Goal: Task Accomplishment & Management: Complete application form

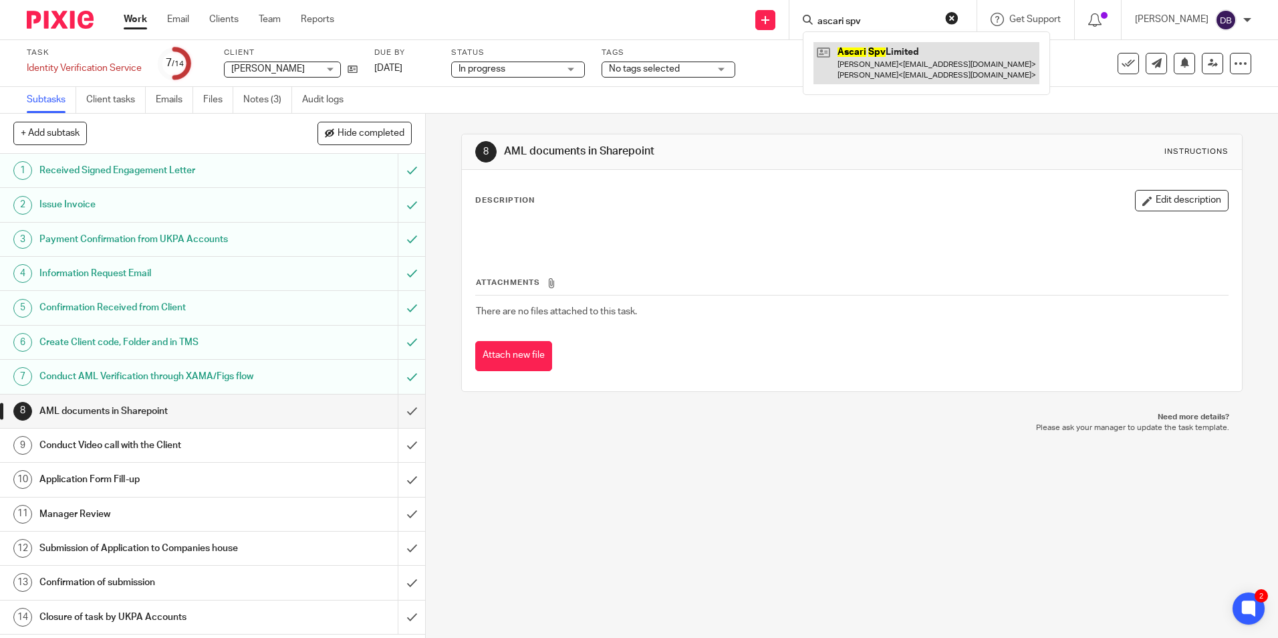
type input "ascari spv"
click at [894, 61] on link at bounding box center [926, 62] width 226 height 41
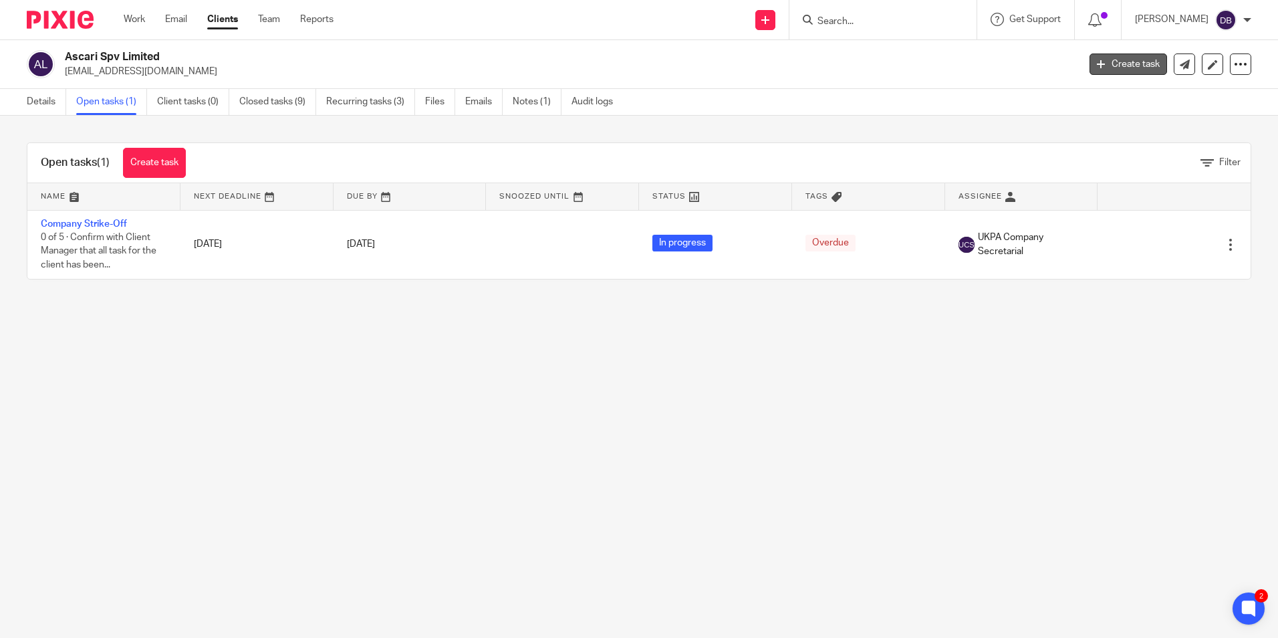
click at [1116, 56] on link "Create task" at bounding box center [1128, 63] width 78 height 21
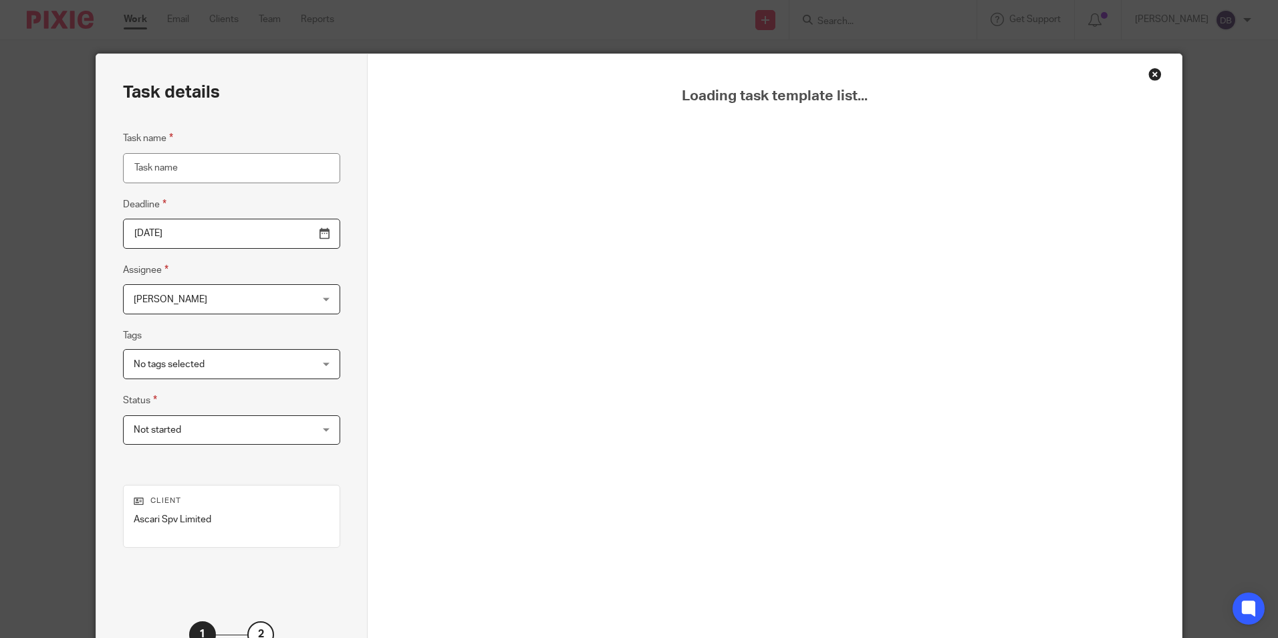
click at [170, 172] on input "Task name" at bounding box center [231, 168] width 217 height 30
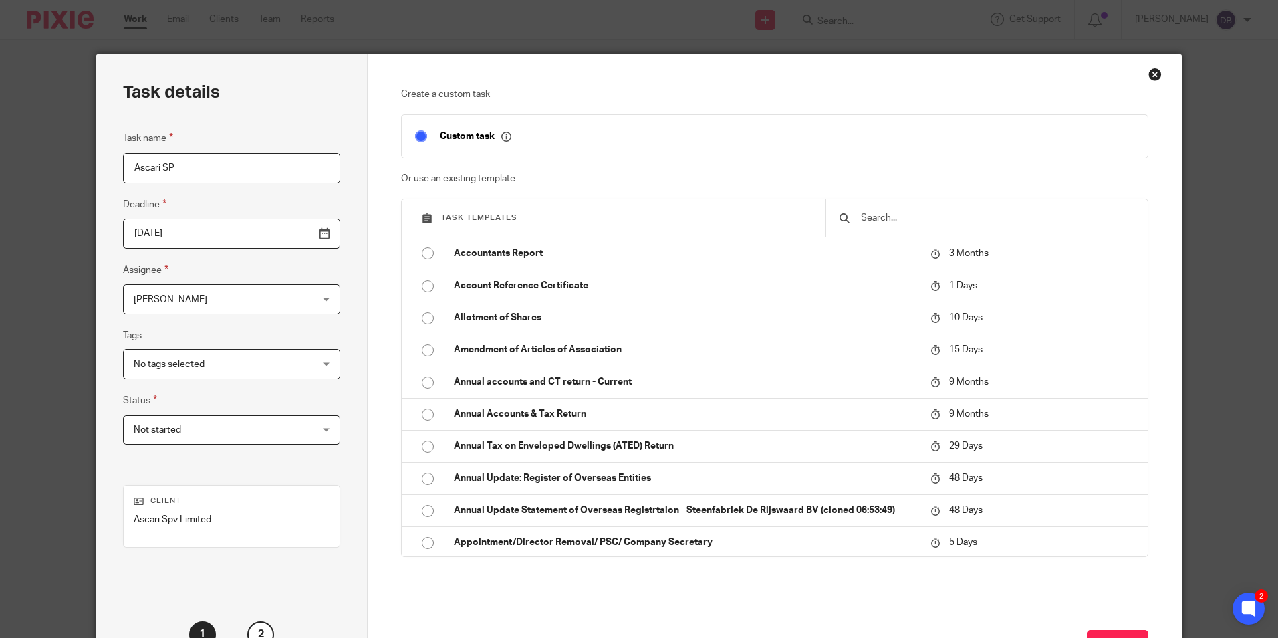
type input "Ascari SP"
click at [907, 211] on input "text" at bounding box center [997, 218] width 275 height 15
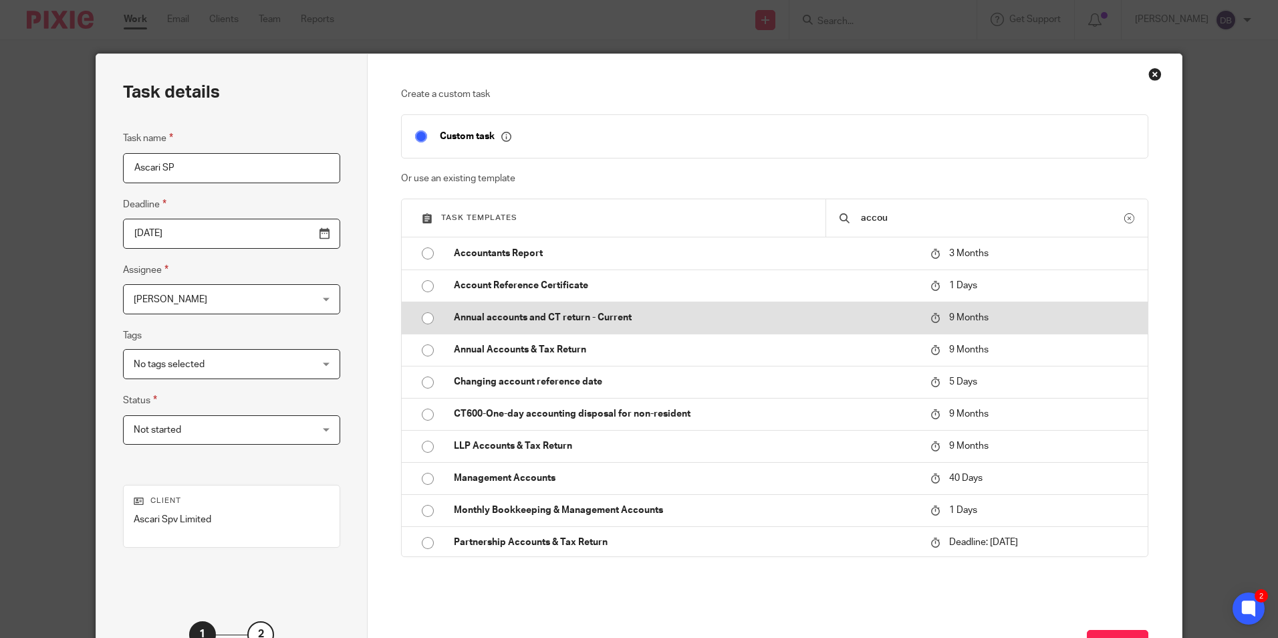
type input "accou"
click at [539, 324] on p "Annual accounts and CT return - Current" at bounding box center [685, 317] width 463 height 13
type input "2026-07-13"
checkbox input "false"
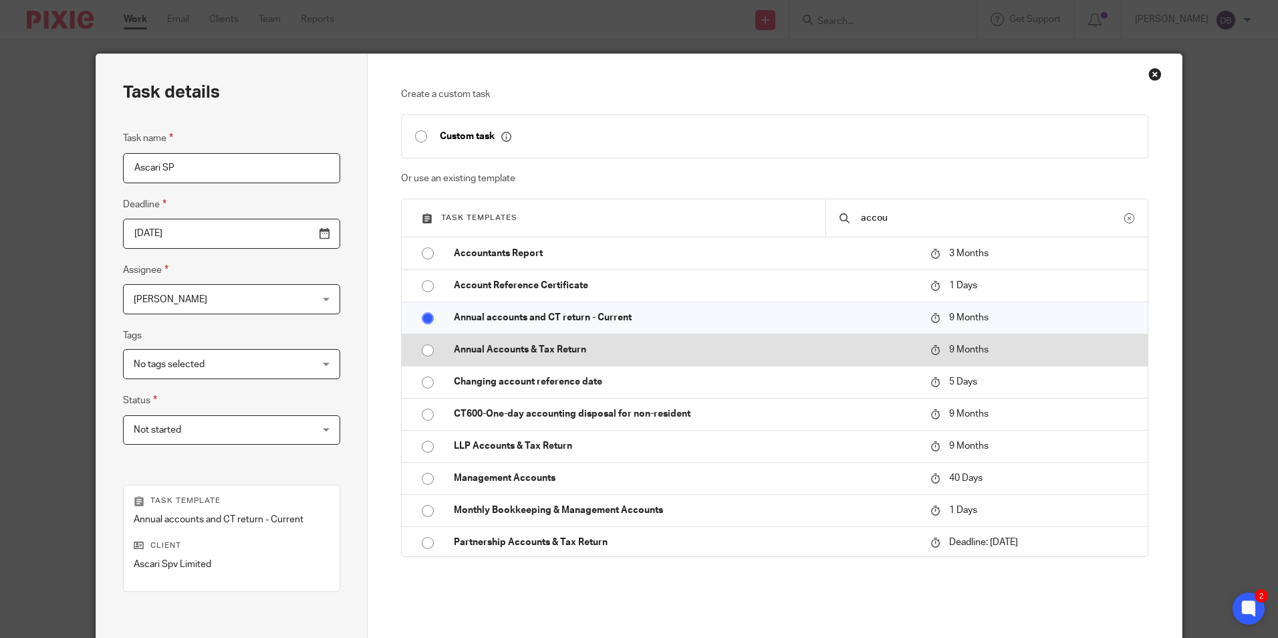
click at [503, 350] on p "Annual Accounts & Tax Return" at bounding box center [685, 349] width 463 height 13
radio input "false"
radio input "true"
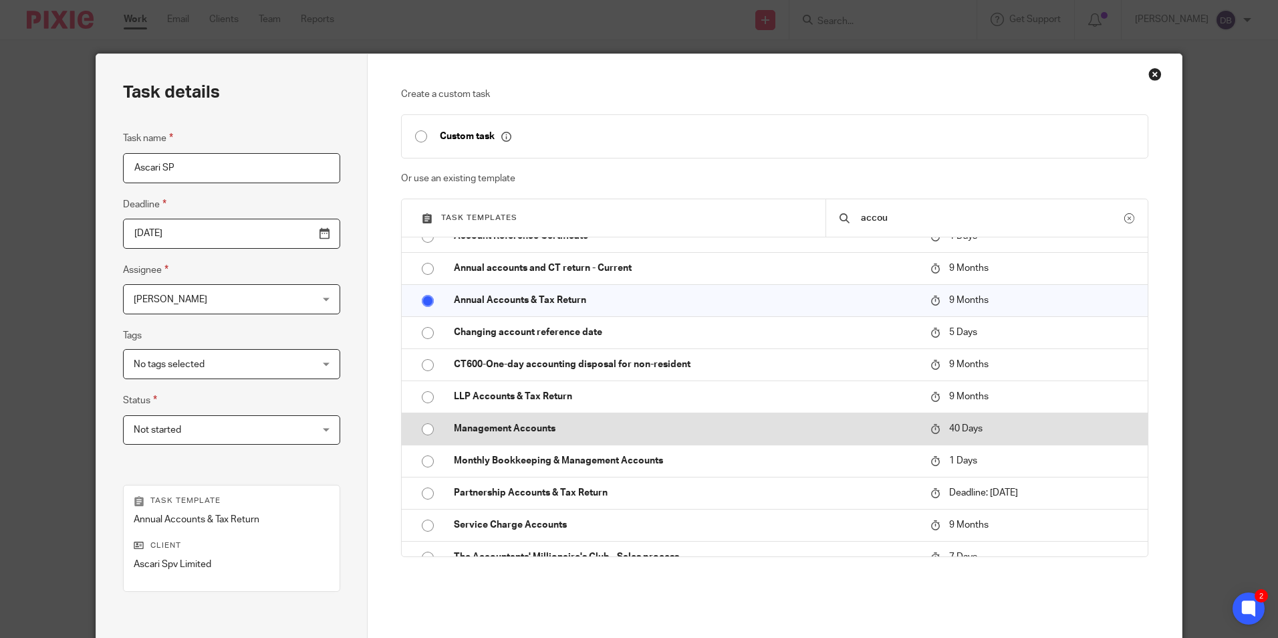
scroll to position [99, 0]
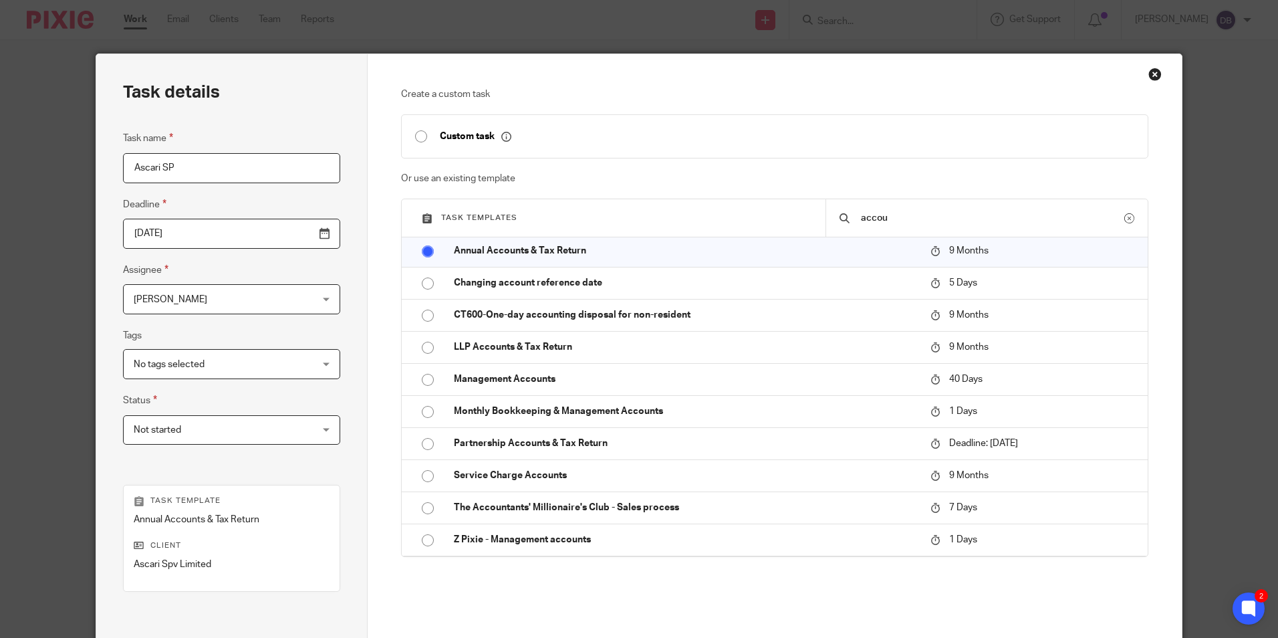
click at [206, 169] on input "Ascari SP" at bounding box center [231, 168] width 217 height 30
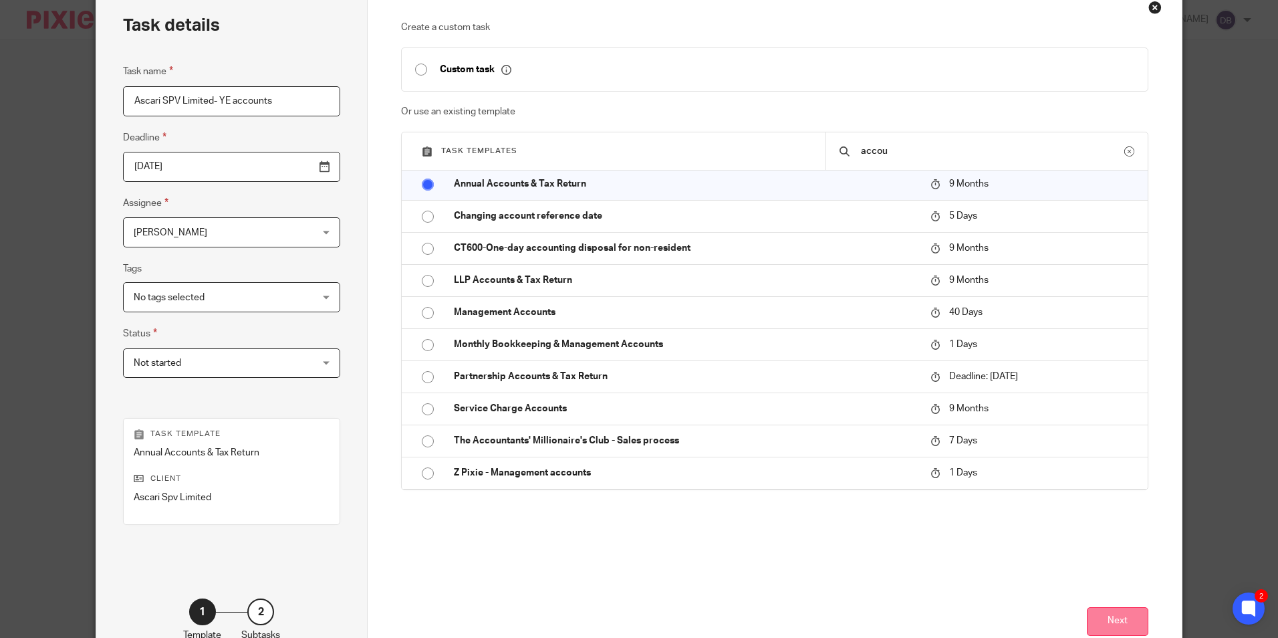
type input "Ascari SPV Limited- YE accounts"
click at [1112, 618] on button "Next" at bounding box center [1117, 621] width 61 height 29
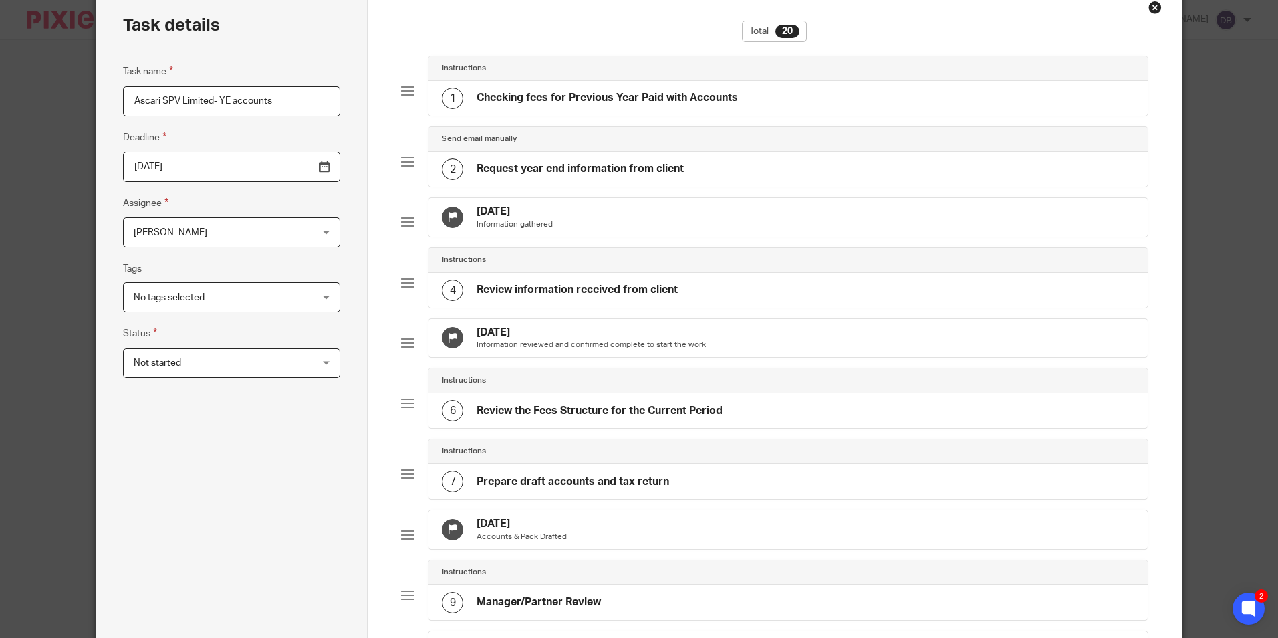
click at [290, 164] on input "2026-07-13" at bounding box center [231, 167] width 217 height 30
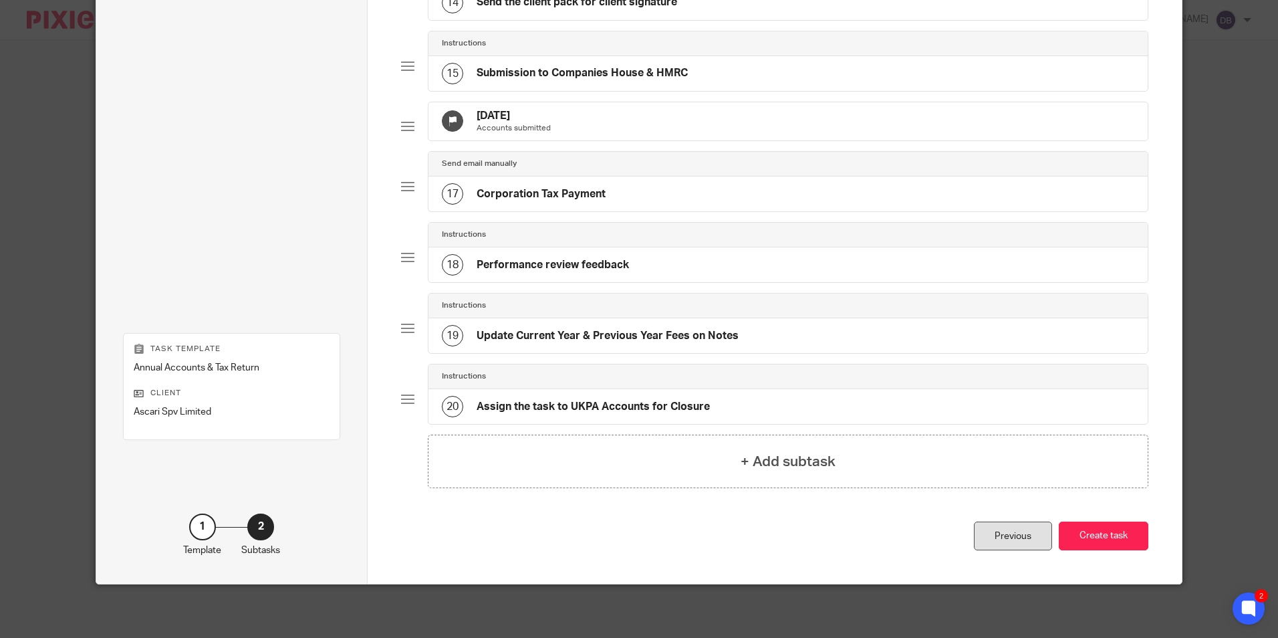
scroll to position [1053, 0]
click at [1102, 536] on button "Create task" at bounding box center [1104, 535] width 90 height 29
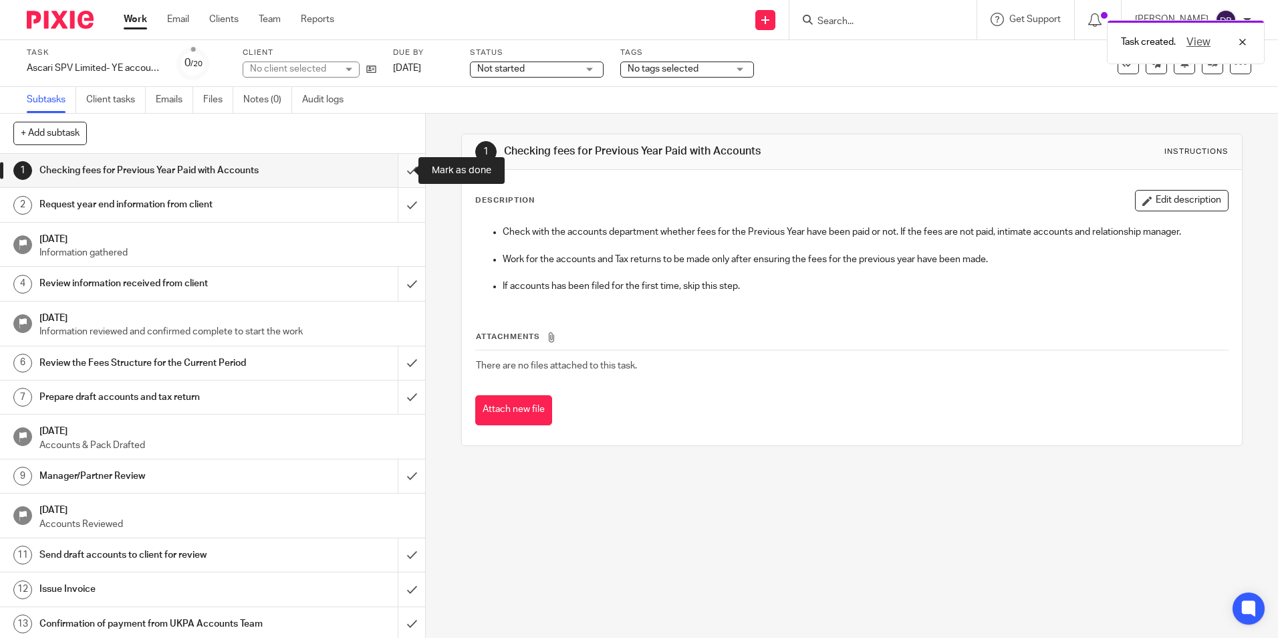
click at [390, 162] on input "submit" at bounding box center [212, 170] width 425 height 33
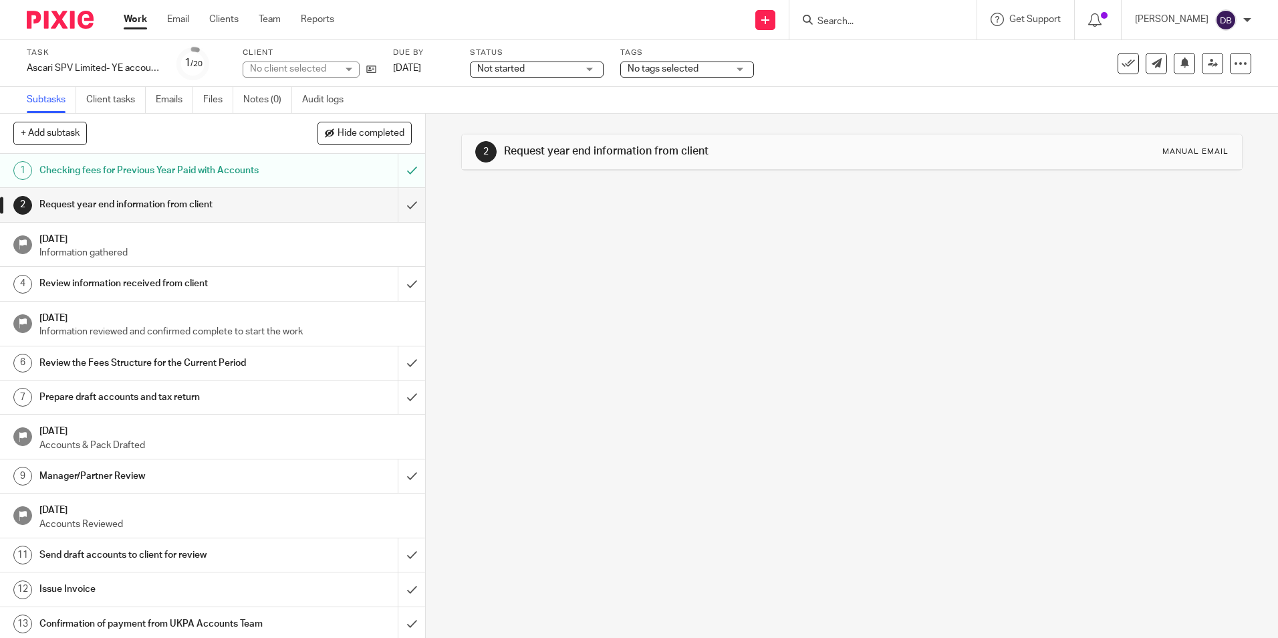
click at [400, 278] on input "submit" at bounding box center [212, 283] width 425 height 33
click at [392, 363] on input "submit" at bounding box center [212, 362] width 425 height 33
click at [400, 397] on input "submit" at bounding box center [212, 396] width 425 height 33
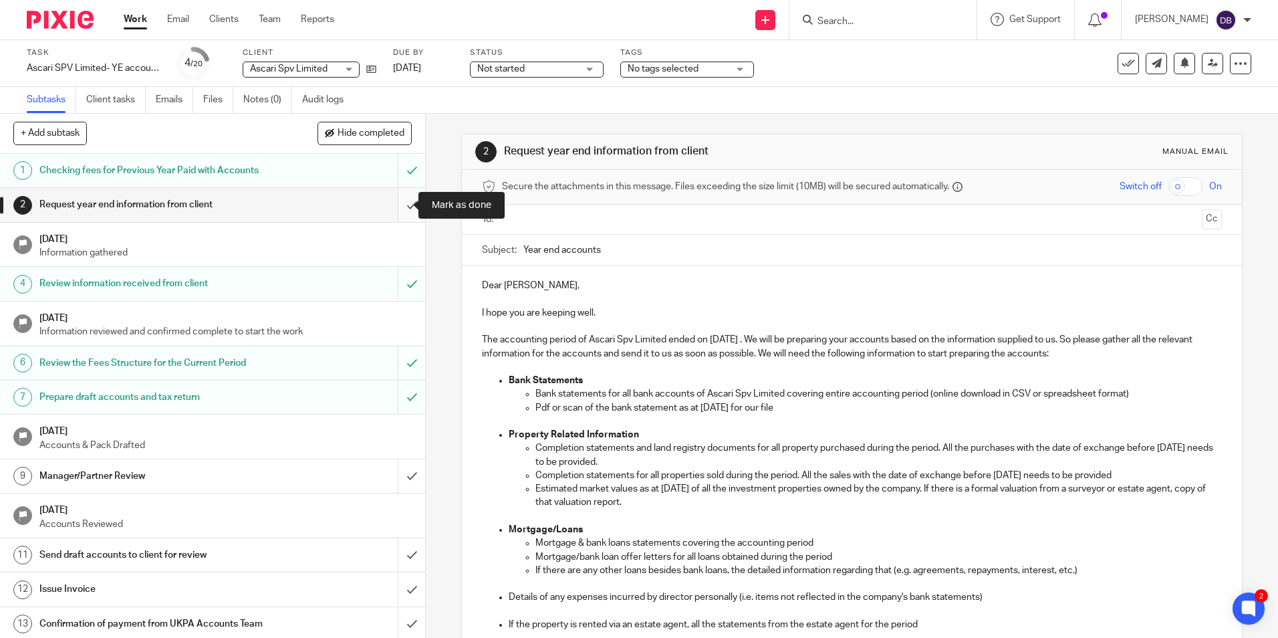
click at [394, 200] on input "submit" at bounding box center [212, 204] width 425 height 33
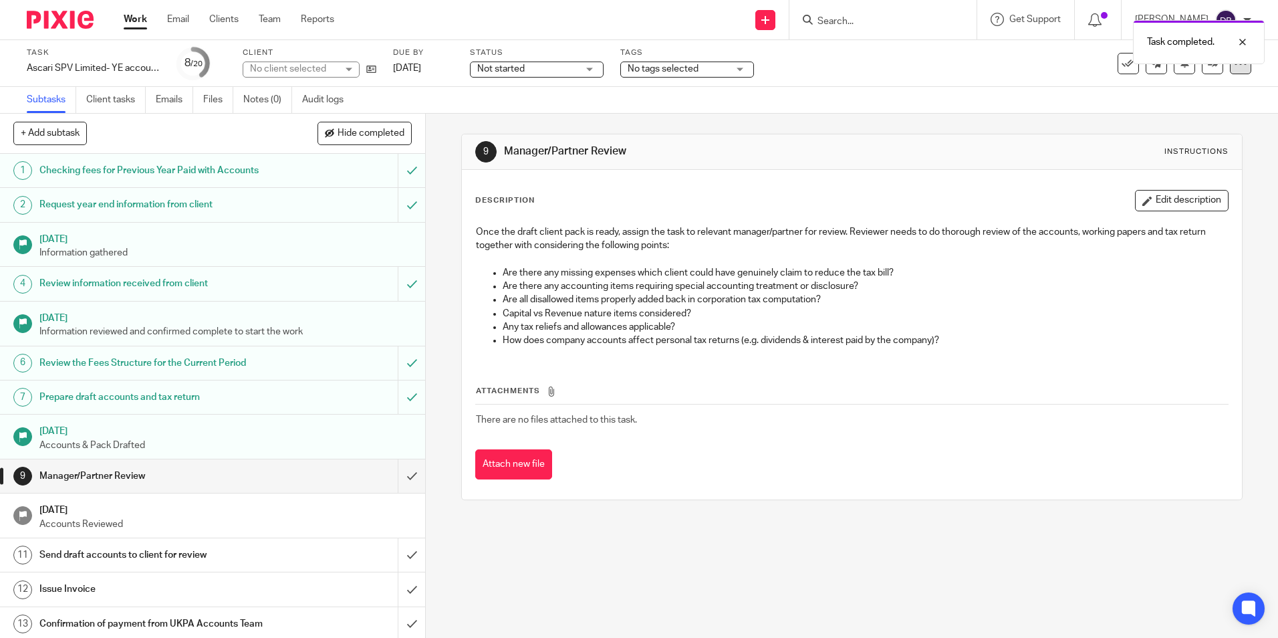
click at [1230, 70] on div at bounding box center [1240, 63] width 21 height 21
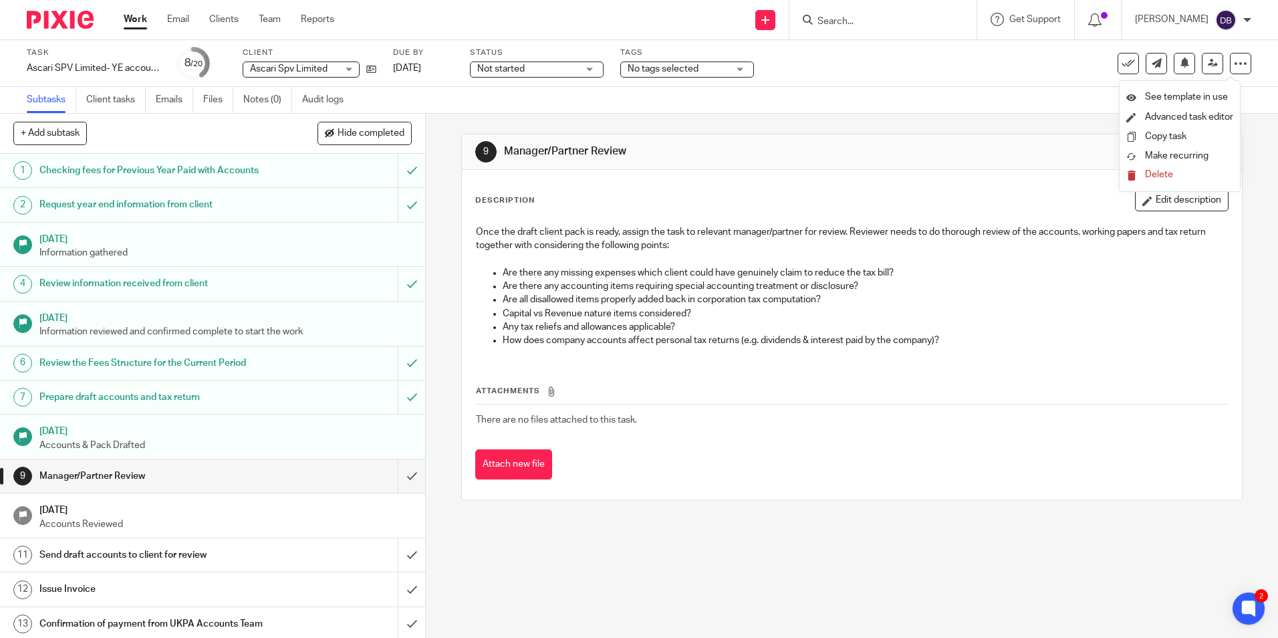
click at [976, 100] on div "Subtasks Client tasks Emails Files Notes (0) Audit logs" at bounding box center [639, 100] width 1278 height 27
click at [1208, 66] on icon at bounding box center [1213, 63] width 10 height 10
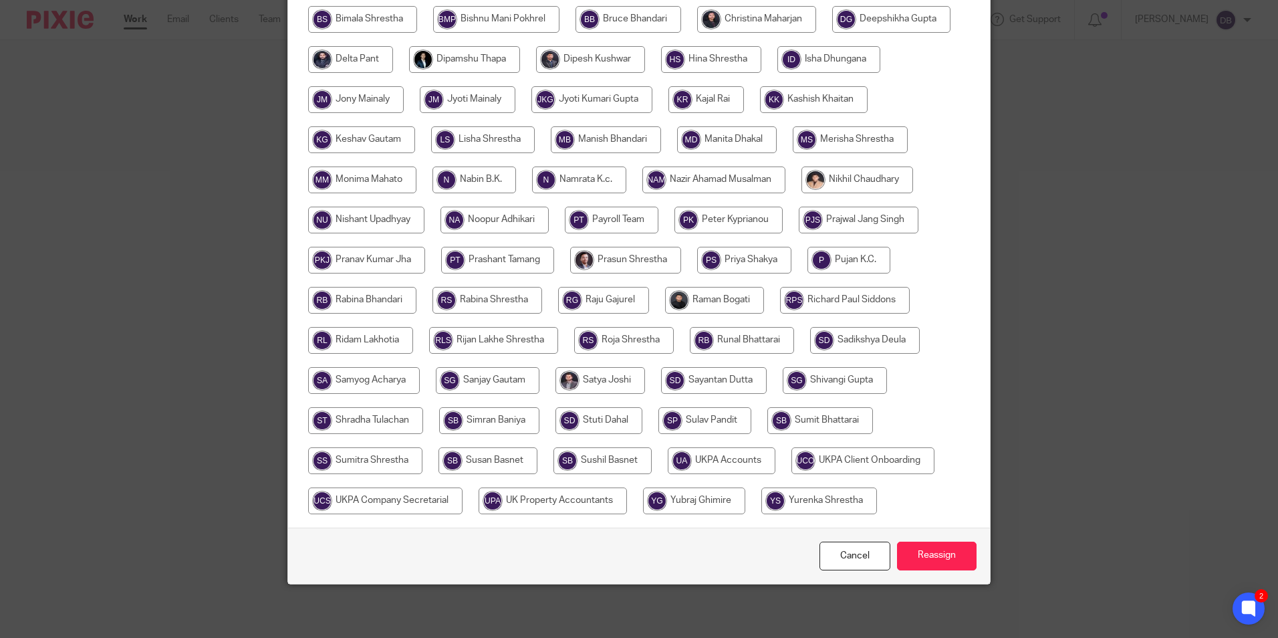
scroll to position [330, 0]
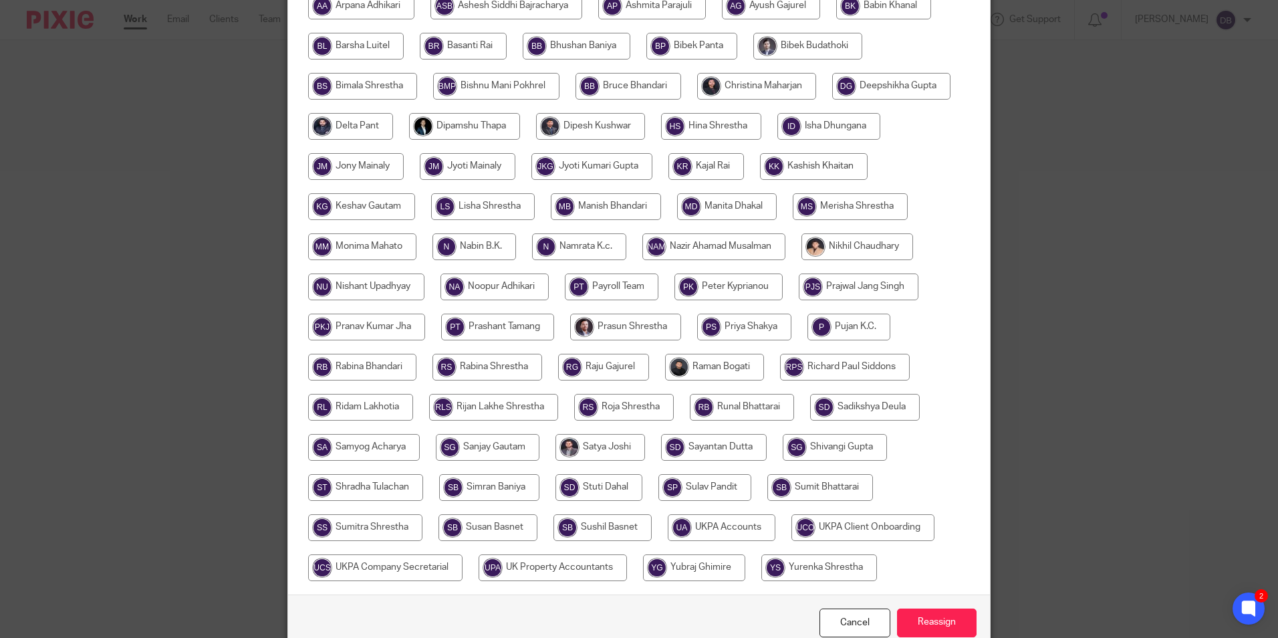
click at [726, 95] on input "radio" at bounding box center [756, 86] width 119 height 27
radio input "true"
click at [932, 612] on input "Reassign" at bounding box center [937, 622] width 80 height 29
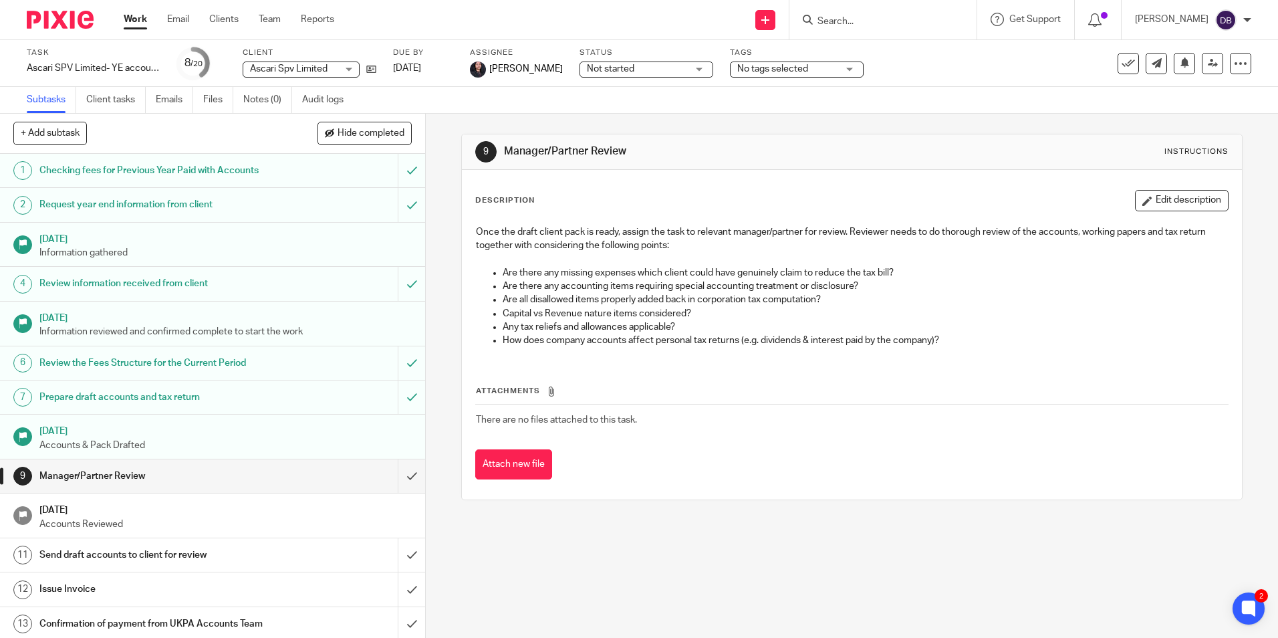
click at [130, 19] on link "Work" at bounding box center [135, 19] width 23 height 13
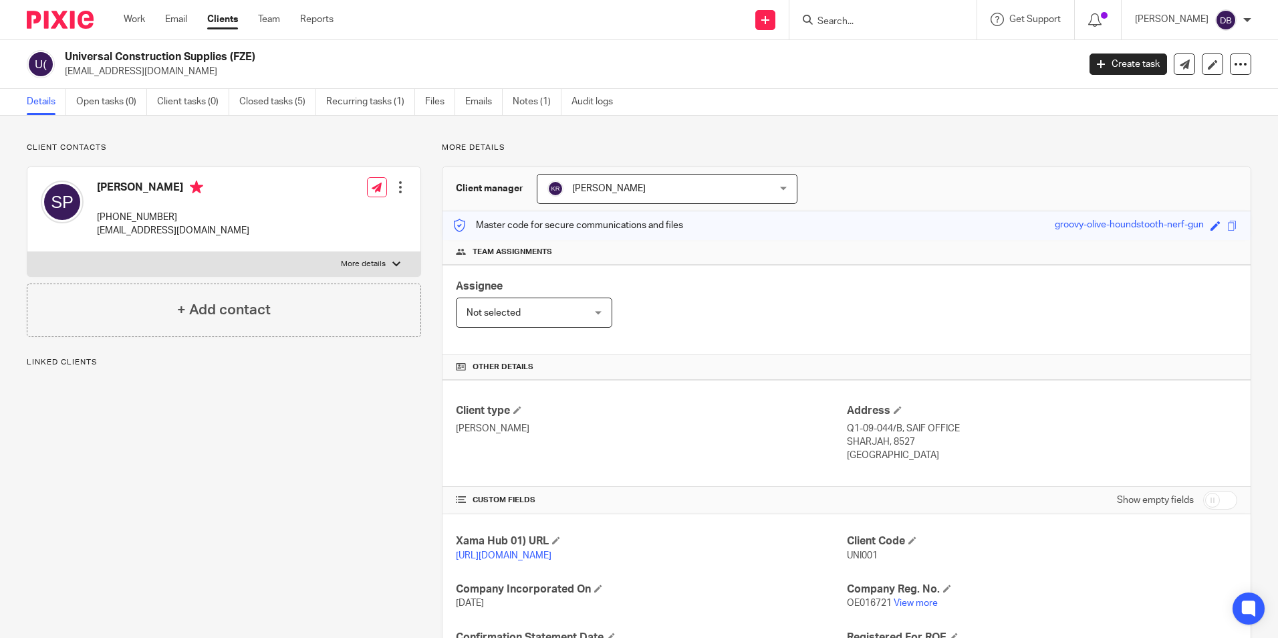
click at [858, 21] on input "Search" at bounding box center [876, 22] width 120 height 12
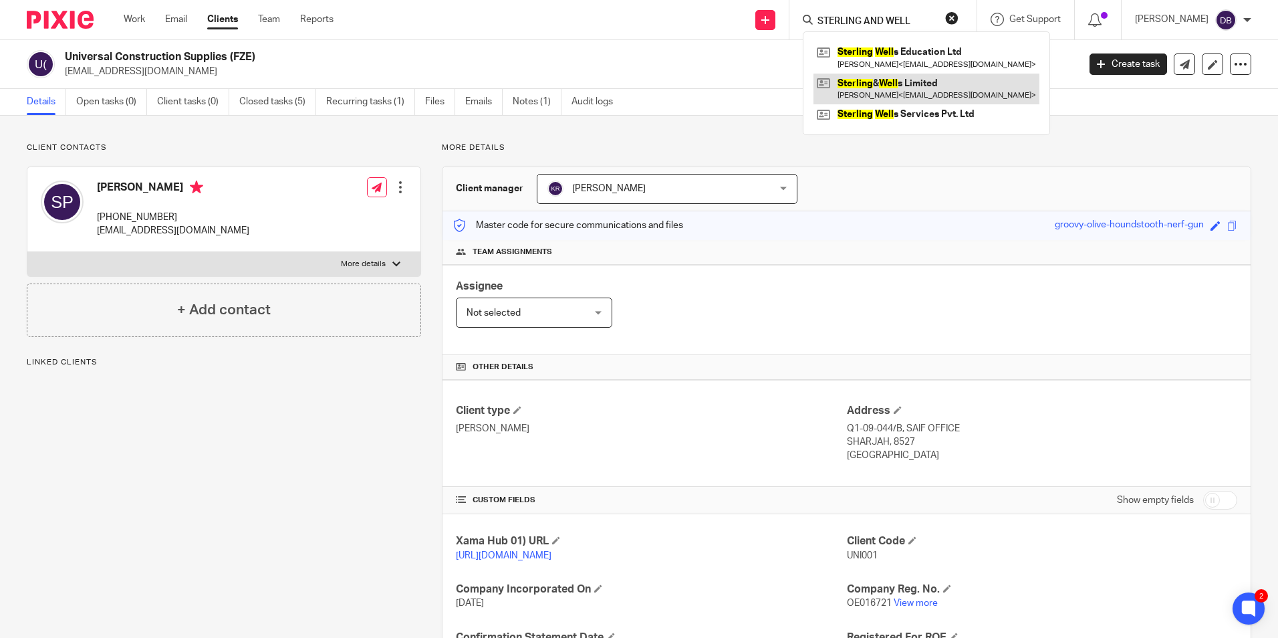
type input "STERLING AND WELL"
click at [878, 74] on link at bounding box center [926, 89] width 226 height 31
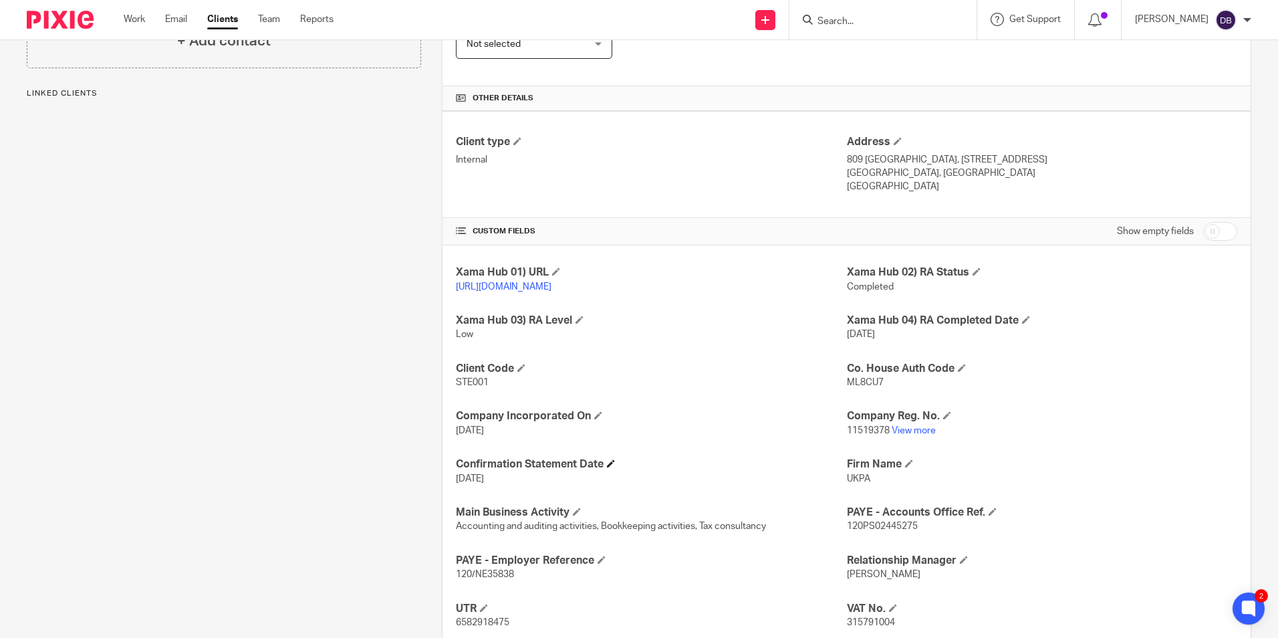
scroll to position [267, 0]
click at [853, 388] on span "ML8CU7" at bounding box center [865, 383] width 37 height 9
copy span "ML8CU7"
